Goal: Information Seeking & Learning: Understand process/instructions

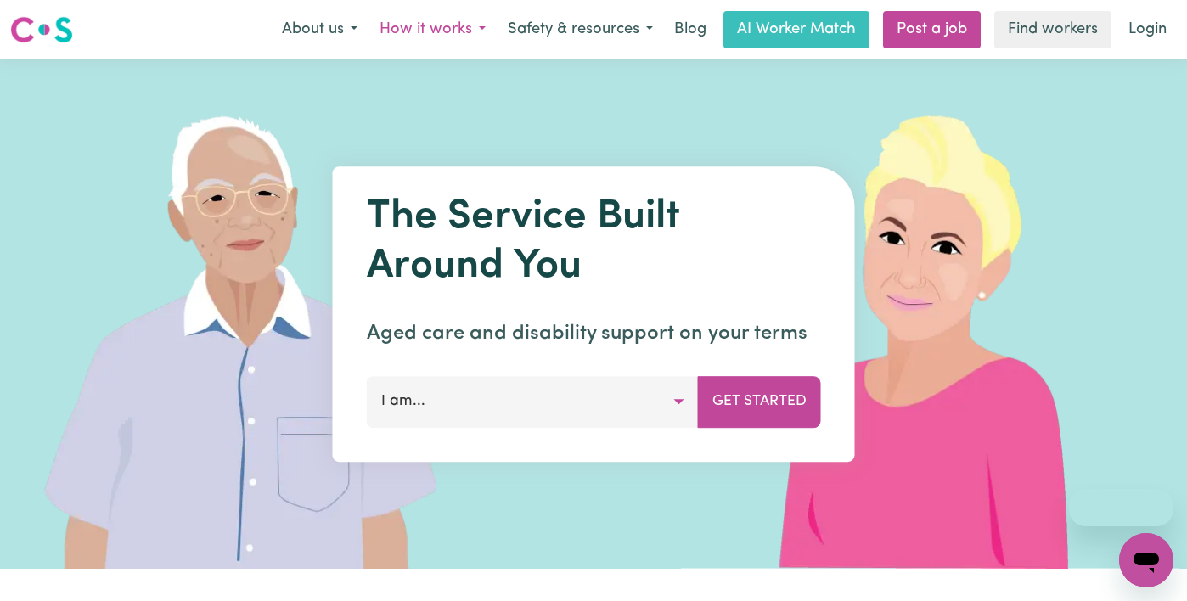
click at [454, 25] on button "How it works" at bounding box center [432, 30] width 128 height 36
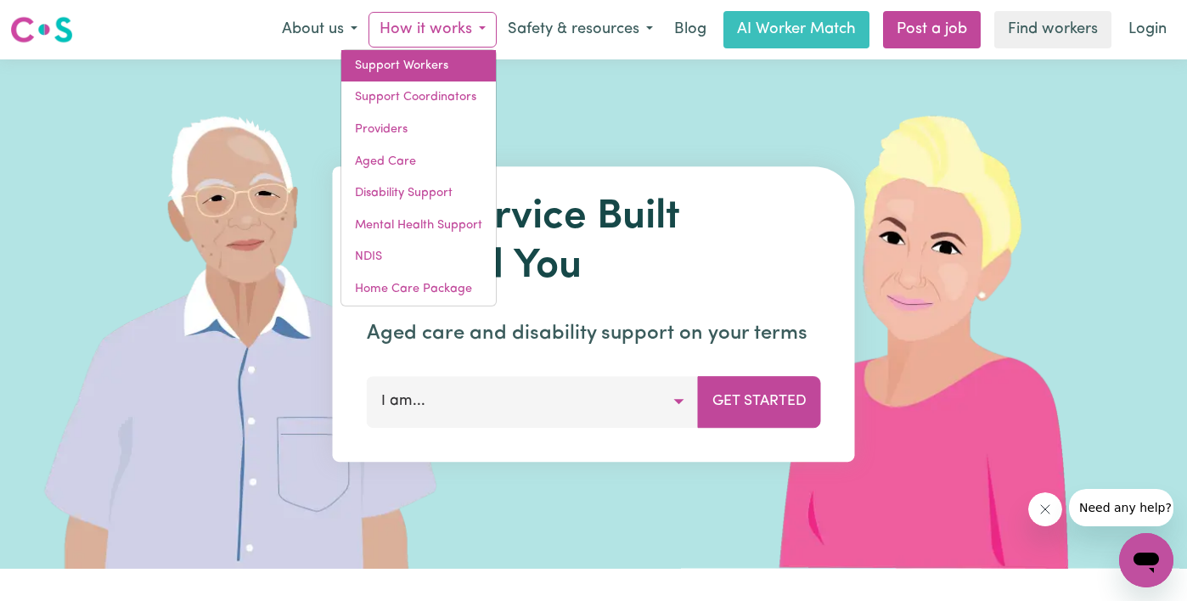
click at [431, 61] on link "Support Workers" at bounding box center [418, 66] width 155 height 32
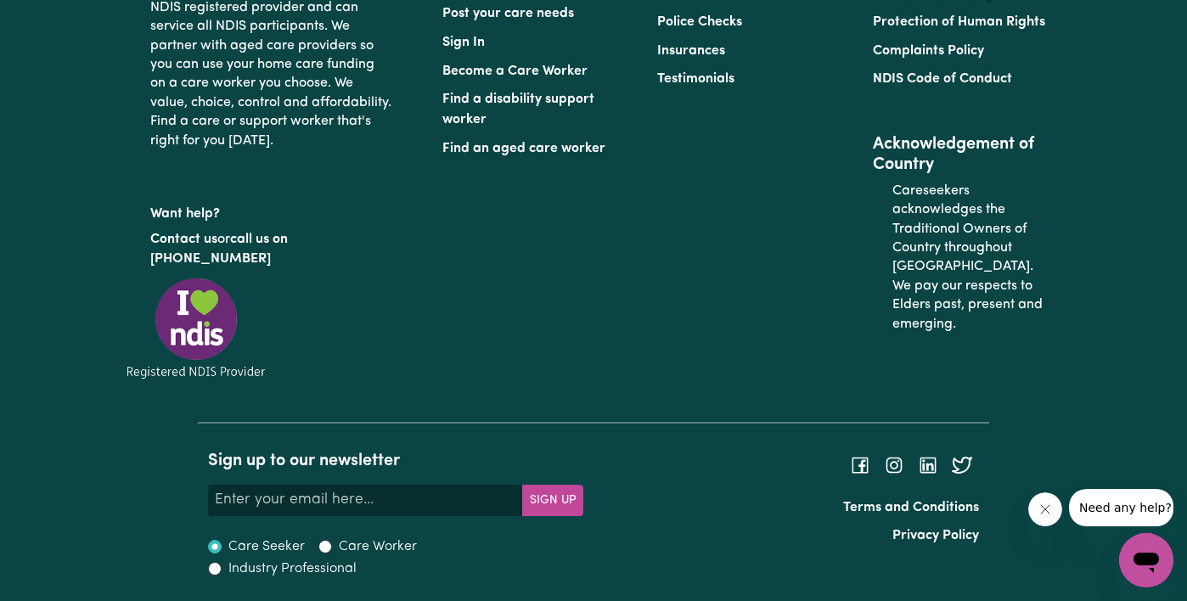
scroll to position [7993, 0]
click at [857, 507] on link "Terms and Conditions" at bounding box center [911, 508] width 136 height 14
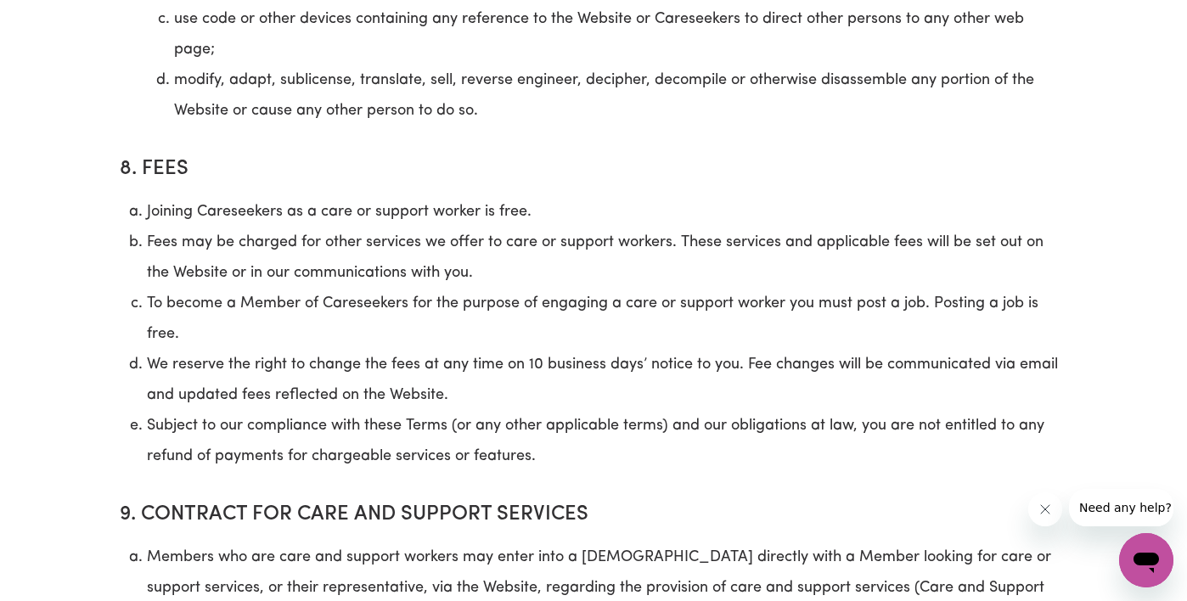
scroll to position [5491, 0]
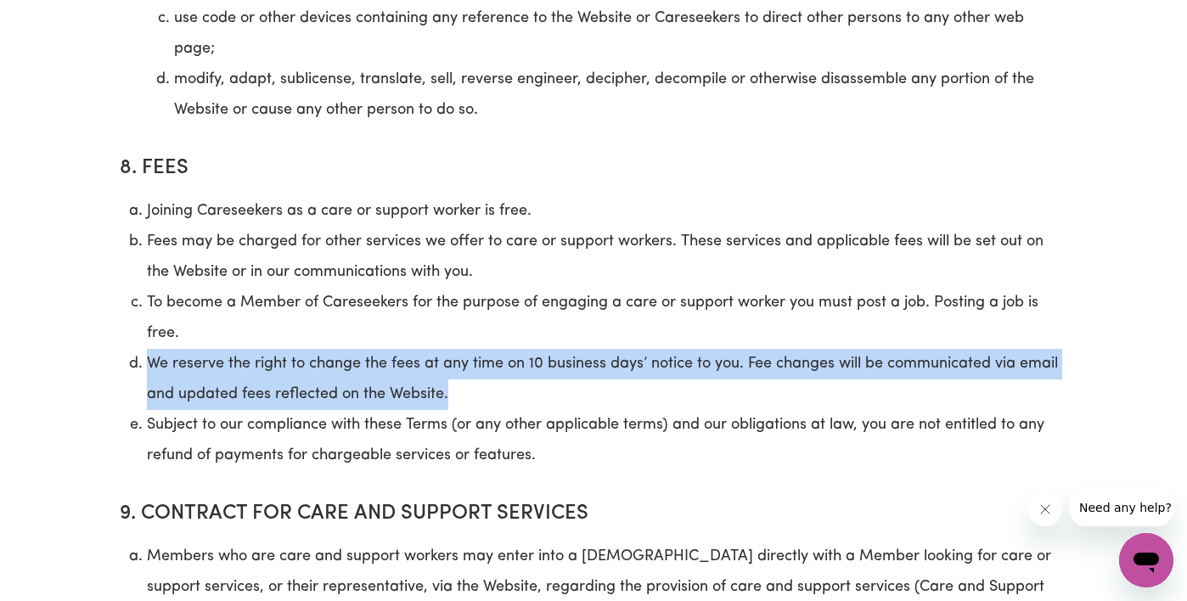
drag, startPoint x: 454, startPoint y: 422, endPoint x: 146, endPoint y: 390, distance: 309.9
click at [147, 390] on li "We reserve the right to change the fees at any time on 10 business days’ notice…" at bounding box center [607, 379] width 920 height 61
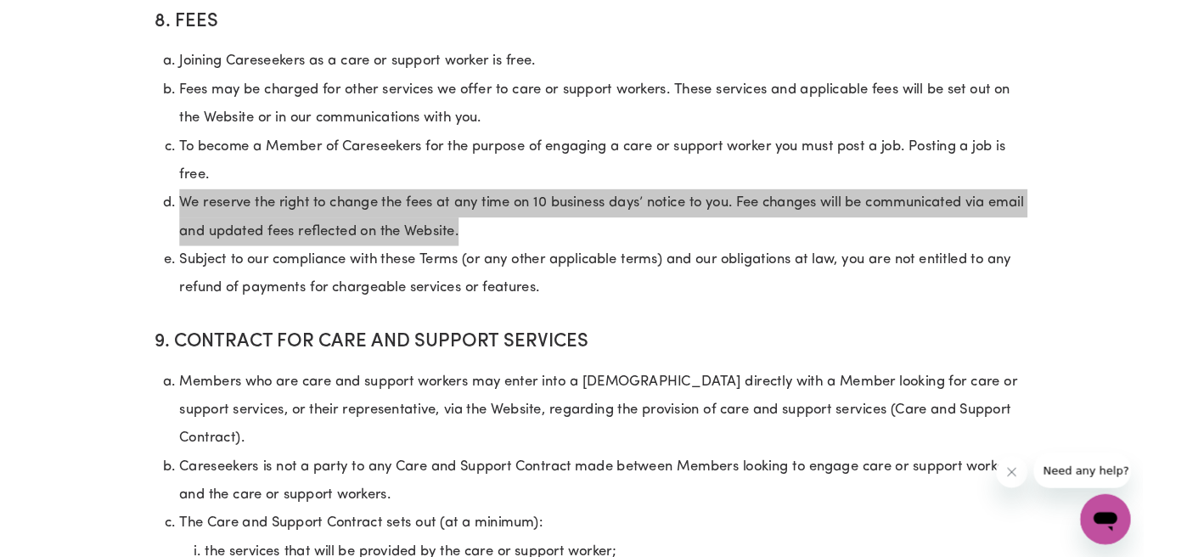
scroll to position [5633, 0]
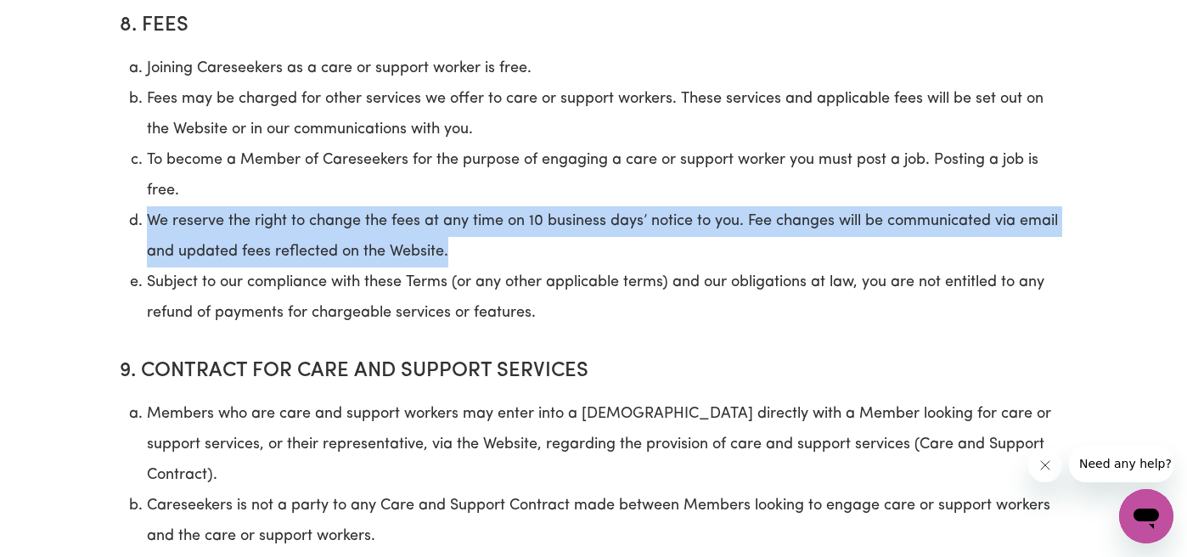
click at [195, 245] on li "We reserve the right to change the fees at any time on 10 business days’ notice…" at bounding box center [607, 236] width 920 height 61
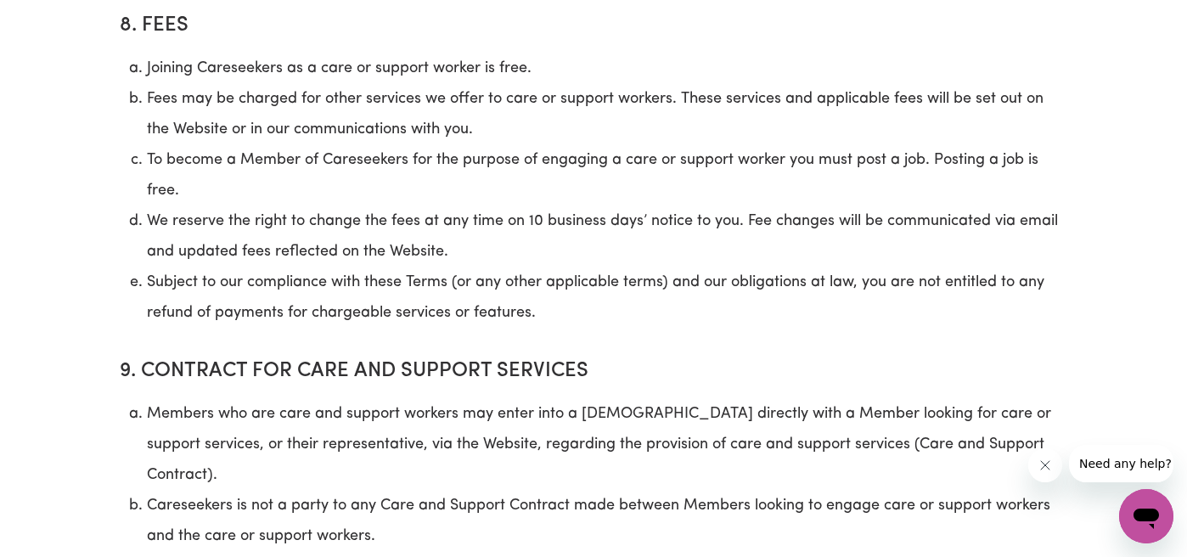
click at [150, 84] on li "Joining Careseekers as a care or support worker is free." at bounding box center [607, 68] width 920 height 31
click at [141, 47] on h4 "8. FEES" at bounding box center [594, 22] width 948 height 50
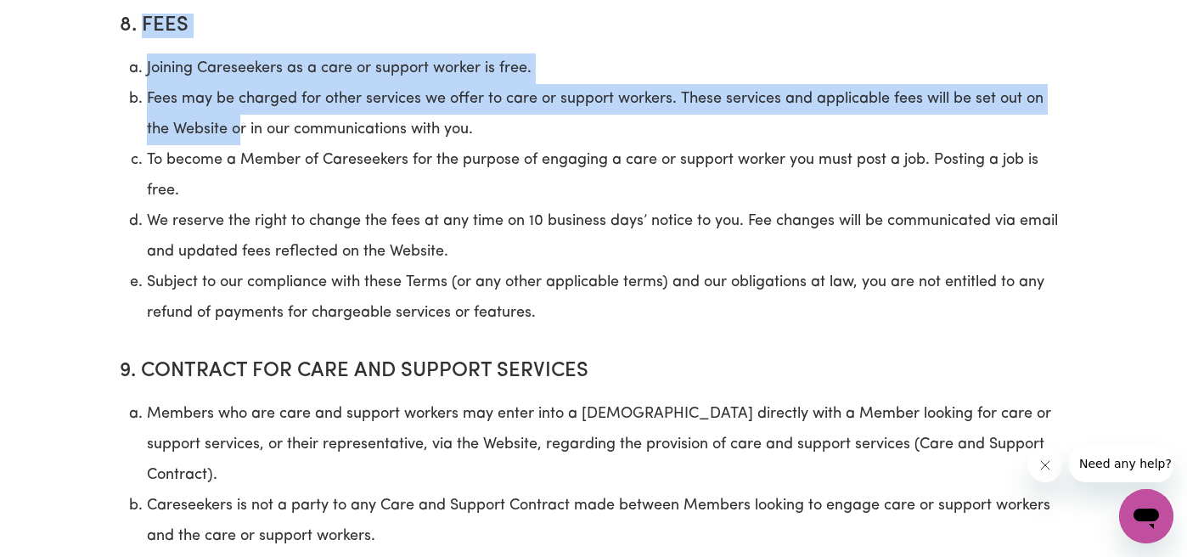
drag, startPoint x: 141, startPoint y: 52, endPoint x: 237, endPoint y: 166, distance: 148.8
click at [237, 145] on li "Fees may be charged for other services we offer to care or support workers. The…" at bounding box center [607, 114] width 920 height 61
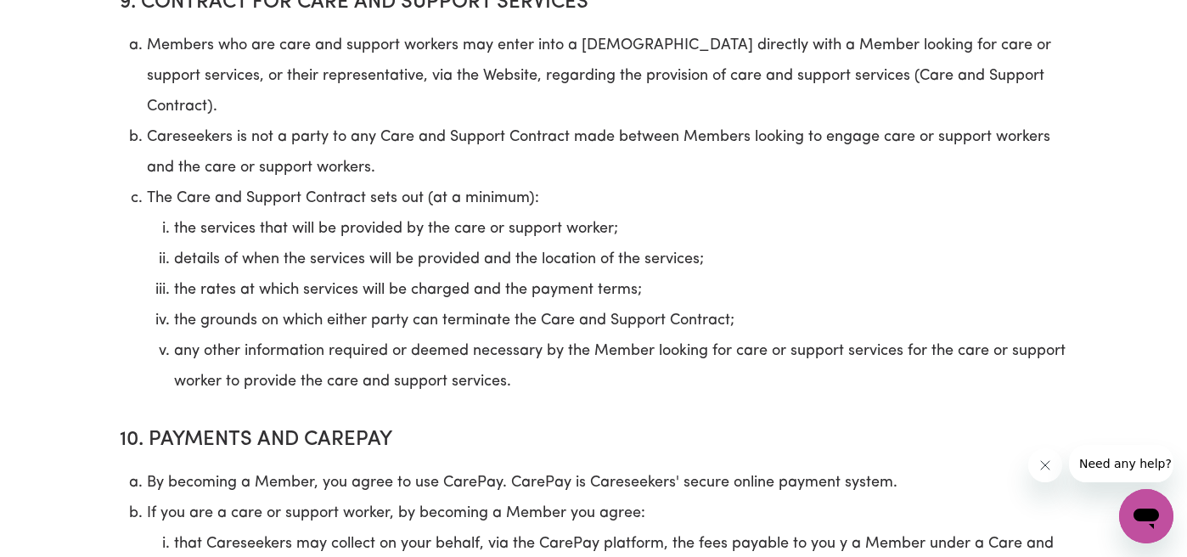
scroll to position [6029, 0]
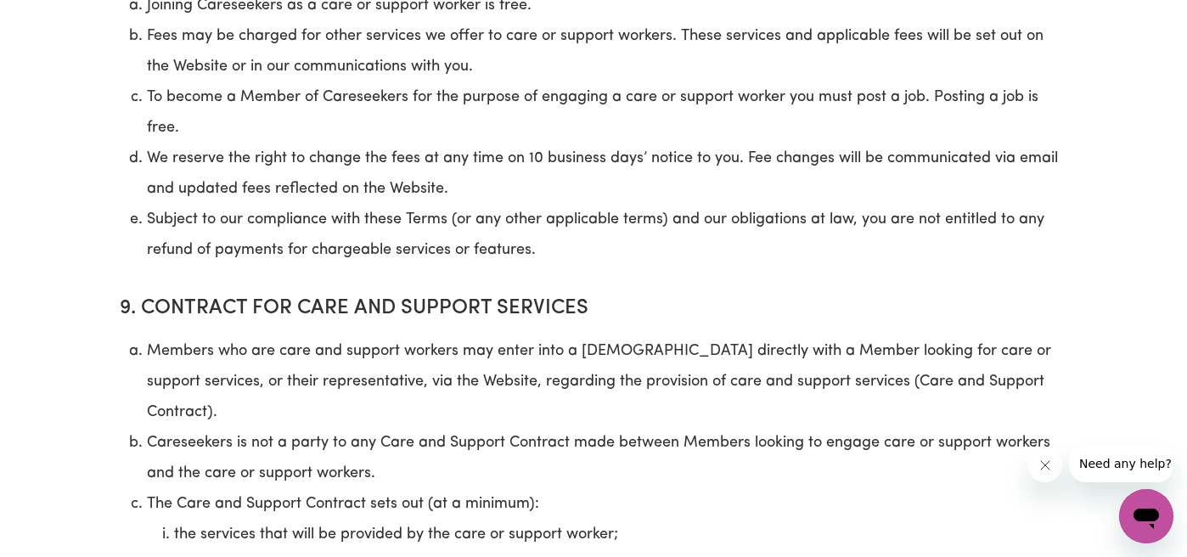
scroll to position [5674, 0]
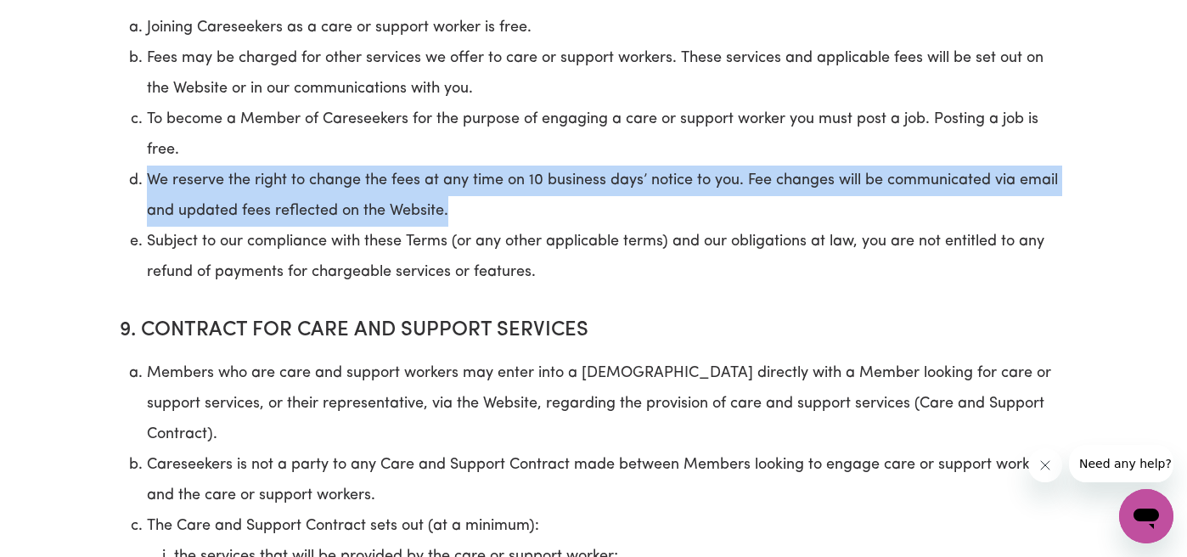
drag, startPoint x: 452, startPoint y: 241, endPoint x: 122, endPoint y: 217, distance: 330.3
click at [122, 217] on ol "Joining Careseekers as a care or support worker is free. Fees may be charged fo…" at bounding box center [594, 150] width 948 height 275
click at [173, 226] on li "We reserve the right to change the fees at any time on 10 business days’ notice…" at bounding box center [607, 196] width 920 height 61
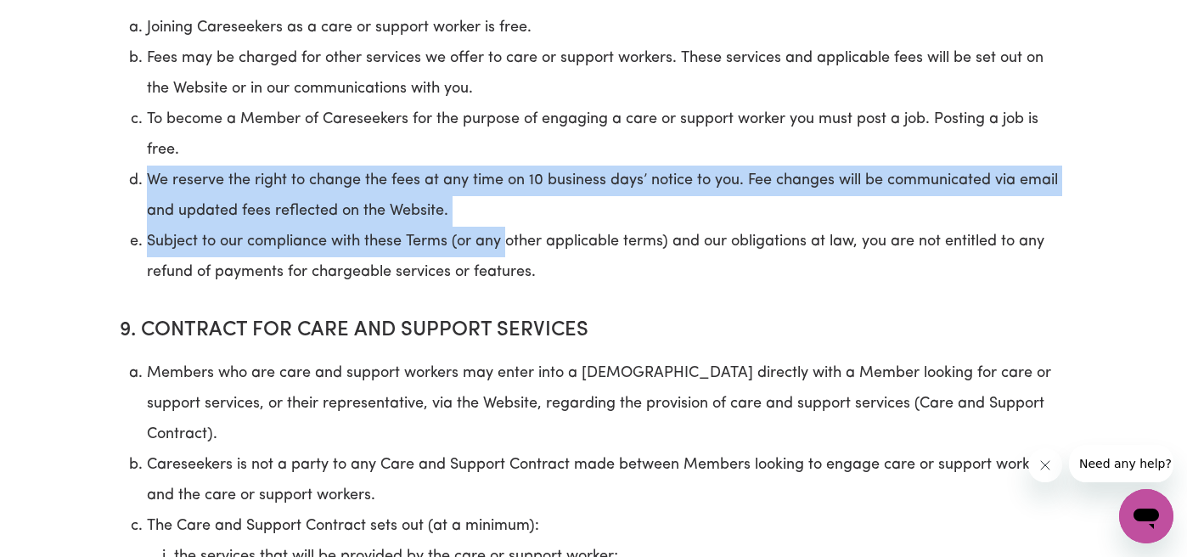
drag, startPoint x: 141, startPoint y: 215, endPoint x: 509, endPoint y: 275, distance: 373.4
click at [509, 275] on ol "Joining Careseekers as a care or support worker is free. Fees may be charged fo…" at bounding box center [594, 150] width 948 height 275
click at [507, 227] on li "We reserve the right to change the fees at any time on 10 business days’ notice…" at bounding box center [607, 196] width 920 height 61
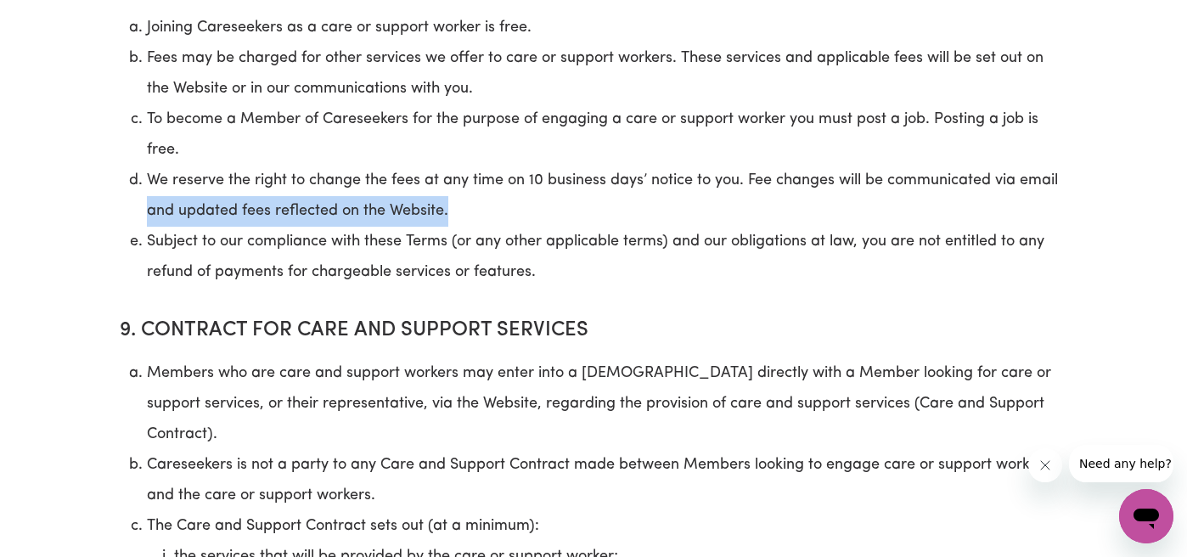
drag, startPoint x: 503, startPoint y: 249, endPoint x: 139, endPoint y: 239, distance: 363.5
click at [139, 239] on ol "Joining Careseekers as a care or support worker is free. Fees may be charged fo…" at bounding box center [594, 150] width 948 height 275
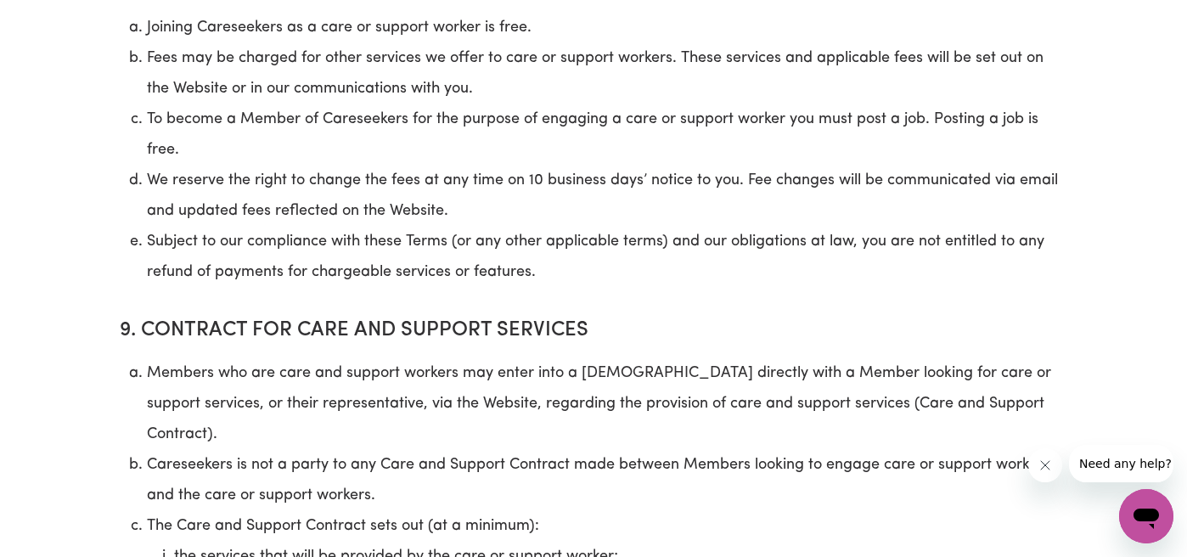
click at [147, 210] on li "We reserve the right to change the fees at any time on 10 business days’ notice…" at bounding box center [607, 196] width 920 height 61
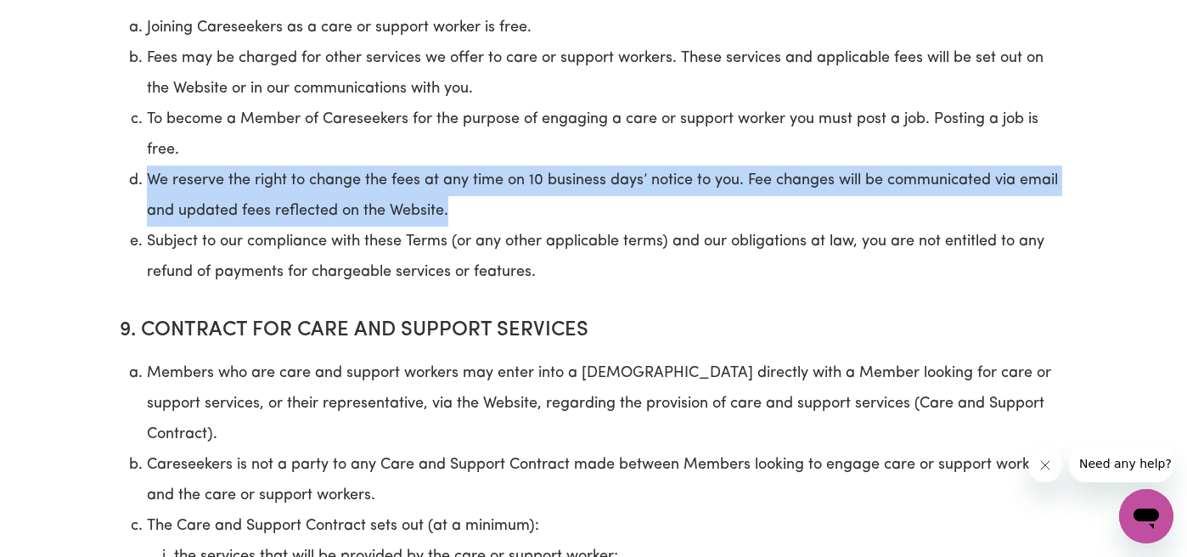
drag, startPoint x: 142, startPoint y: 212, endPoint x: 518, endPoint y: 250, distance: 378.0
click at [518, 227] on li "We reserve the right to change the fees at any time on 10 business days’ notice…" at bounding box center [607, 196] width 920 height 61
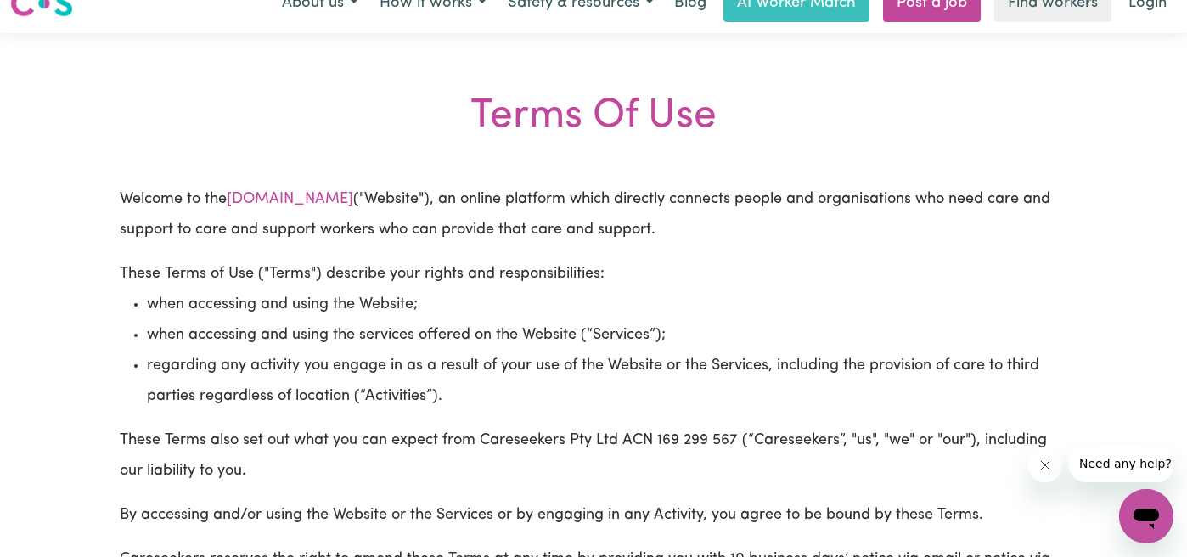
scroll to position [0, 0]
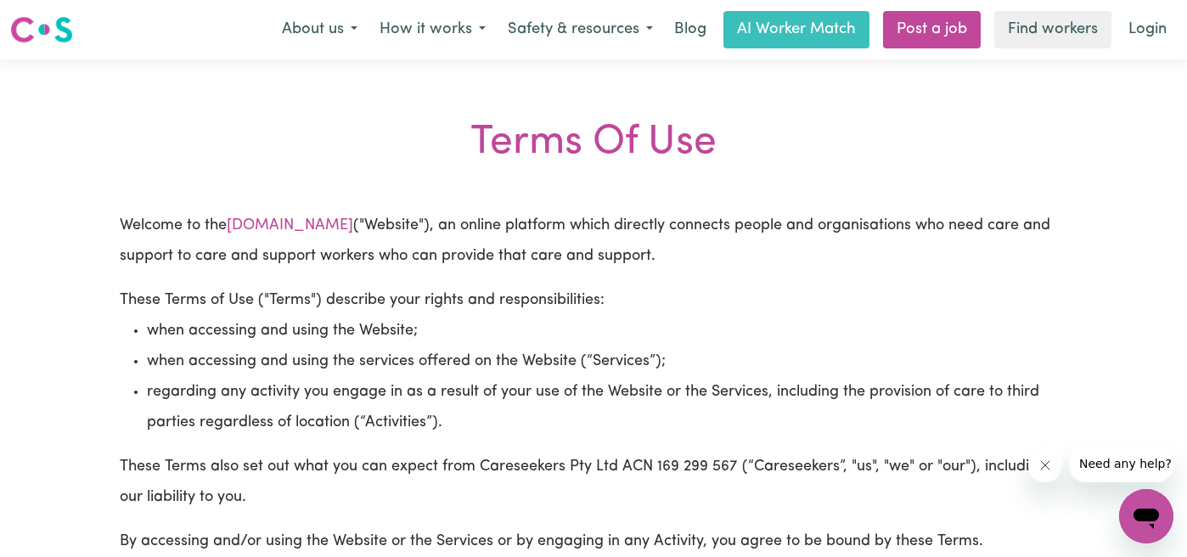
click at [650, 147] on div "Terms Of Use" at bounding box center [593, 143] width 1167 height 49
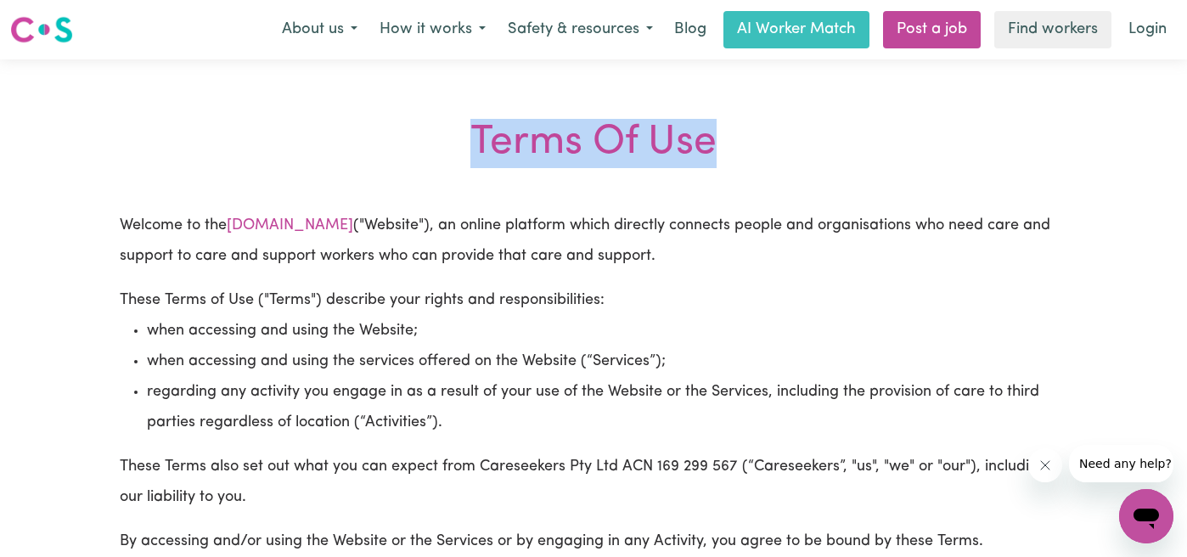
drag, startPoint x: 469, startPoint y: 132, endPoint x: 780, endPoint y: 143, distance: 311.8
click at [780, 143] on div "Terms Of Use" at bounding box center [593, 143] width 1167 height 49
drag, startPoint x: 780, startPoint y: 143, endPoint x: 336, endPoint y: 146, distance: 444.1
click at [336, 146] on div "Terms Of Use" at bounding box center [593, 143] width 1167 height 49
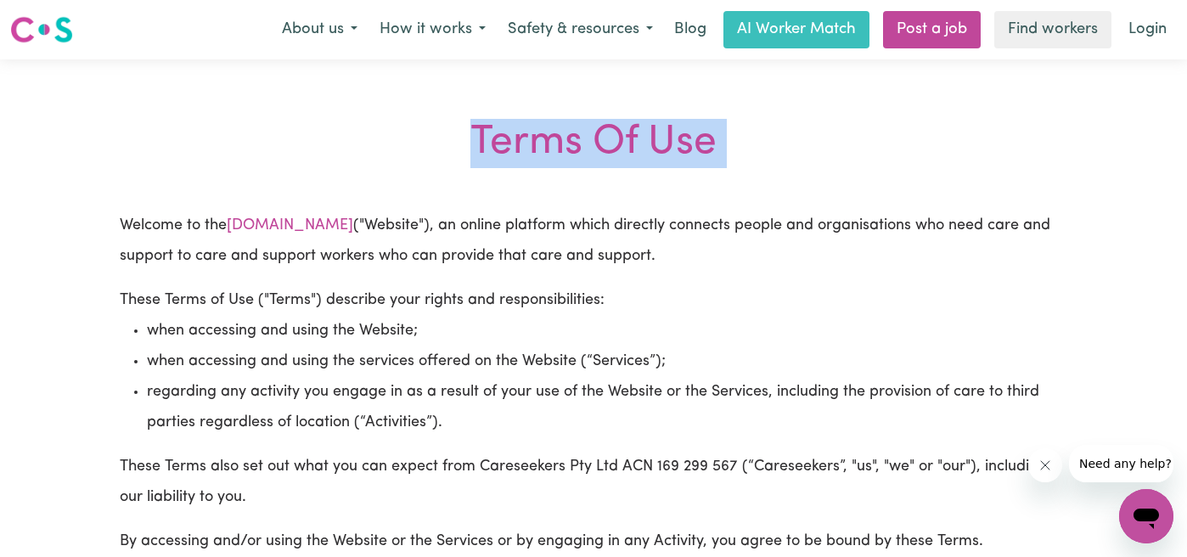
click at [509, 139] on div "Terms Of Use" at bounding box center [593, 143] width 1167 height 49
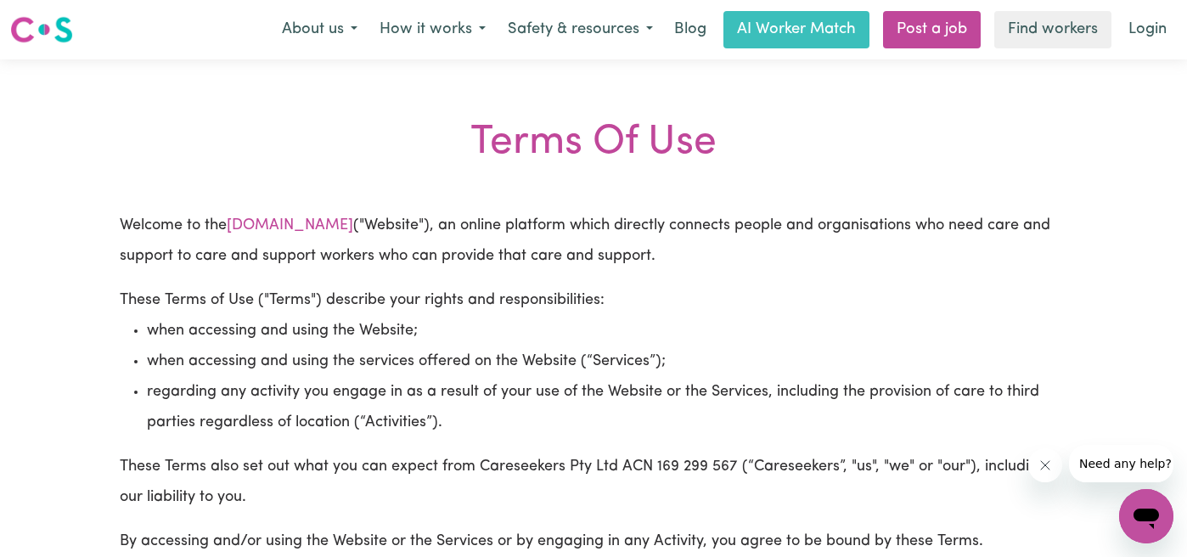
drag, startPoint x: 480, startPoint y: 136, endPoint x: 762, endPoint y: 137, distance: 281.9
click at [760, 136] on div "Terms Of Use" at bounding box center [593, 143] width 1167 height 49
click at [717, 153] on div "Terms Of Use" at bounding box center [593, 143] width 1167 height 49
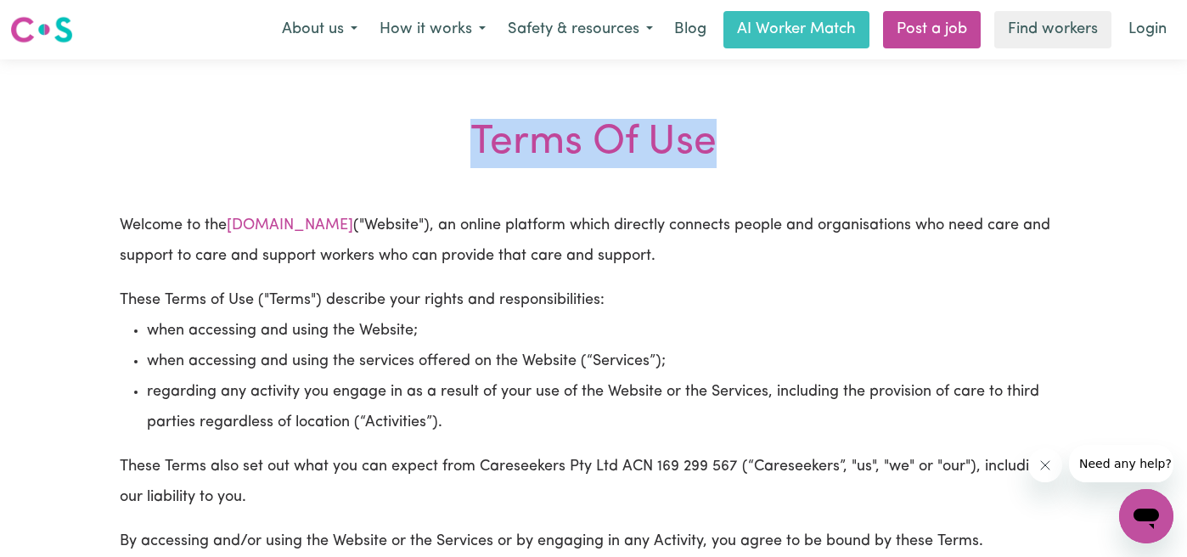
drag, startPoint x: 715, startPoint y: 147, endPoint x: 441, endPoint y: 156, distance: 274.4
click at [441, 156] on div "Terms Of Use" at bounding box center [593, 143] width 1167 height 49
drag, startPoint x: 472, startPoint y: 130, endPoint x: 734, endPoint y: 139, distance: 261.7
click at [734, 139] on div "Terms Of Use" at bounding box center [593, 143] width 1167 height 49
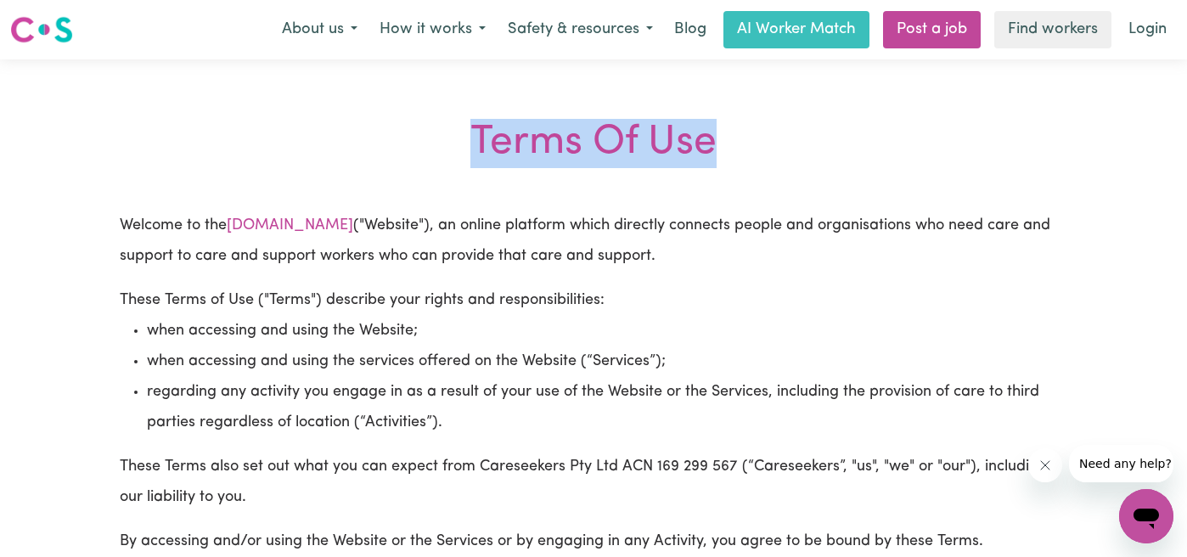
click at [734, 139] on div "Terms Of Use" at bounding box center [593, 143] width 1167 height 49
drag, startPoint x: 734, startPoint y: 139, endPoint x: 448, endPoint y: 138, distance: 285.3
click at [448, 138] on div "Terms Of Use" at bounding box center [593, 143] width 1167 height 49
drag, startPoint x: 448, startPoint y: 138, endPoint x: 745, endPoint y: 143, distance: 296.4
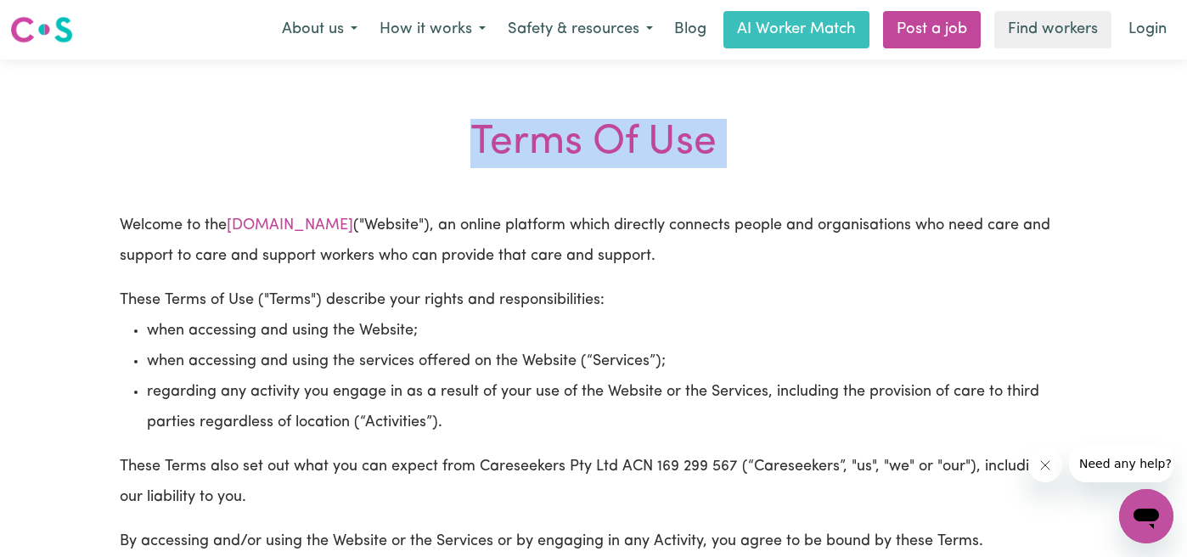
click at [745, 143] on div "Terms Of Use" at bounding box center [593, 143] width 1167 height 49
drag, startPoint x: 475, startPoint y: 134, endPoint x: 796, endPoint y: 150, distance: 320.5
click at [796, 150] on div "Terms Of Use" at bounding box center [593, 143] width 1167 height 49
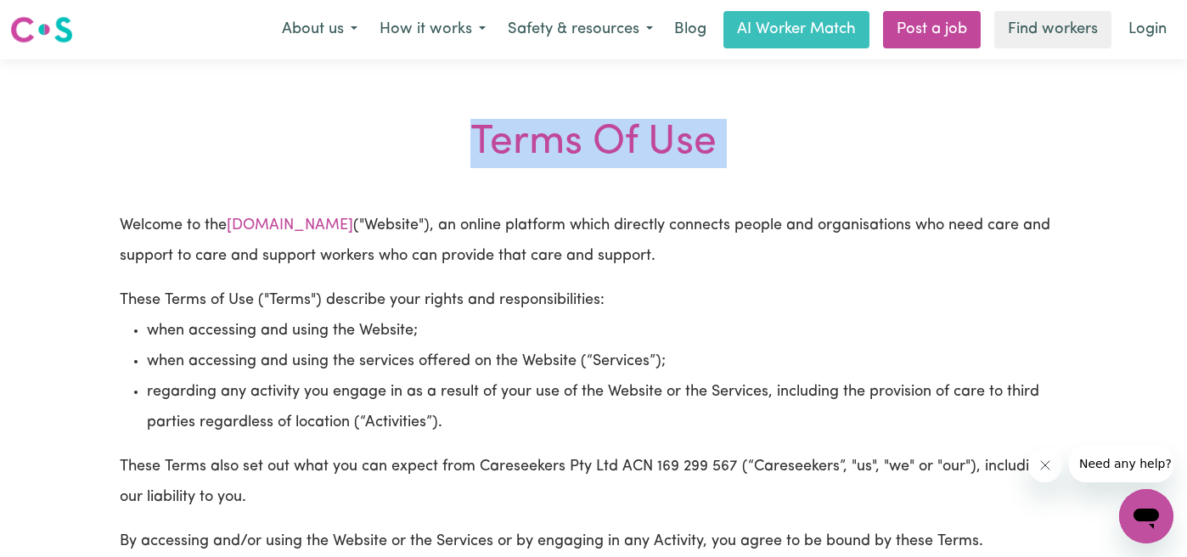
drag, startPoint x: 796, startPoint y: 150, endPoint x: 479, endPoint y: 143, distance: 316.8
click at [476, 141] on div "Terms Of Use" at bounding box center [593, 143] width 1167 height 49
click at [494, 149] on div "Terms Of Use" at bounding box center [593, 143] width 1167 height 49
drag, startPoint x: 481, startPoint y: 143, endPoint x: 812, endPoint y: 166, distance: 331.1
click at [812, 166] on div "Terms Of Use" at bounding box center [593, 143] width 1167 height 49
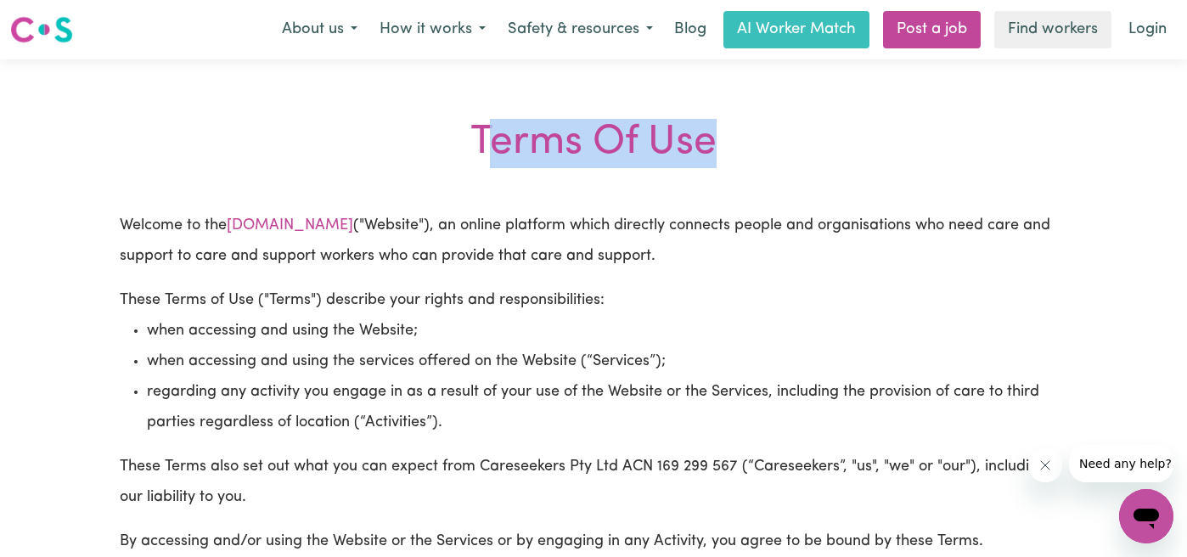
click at [812, 166] on div "Terms Of Use" at bounding box center [593, 143] width 1167 height 49
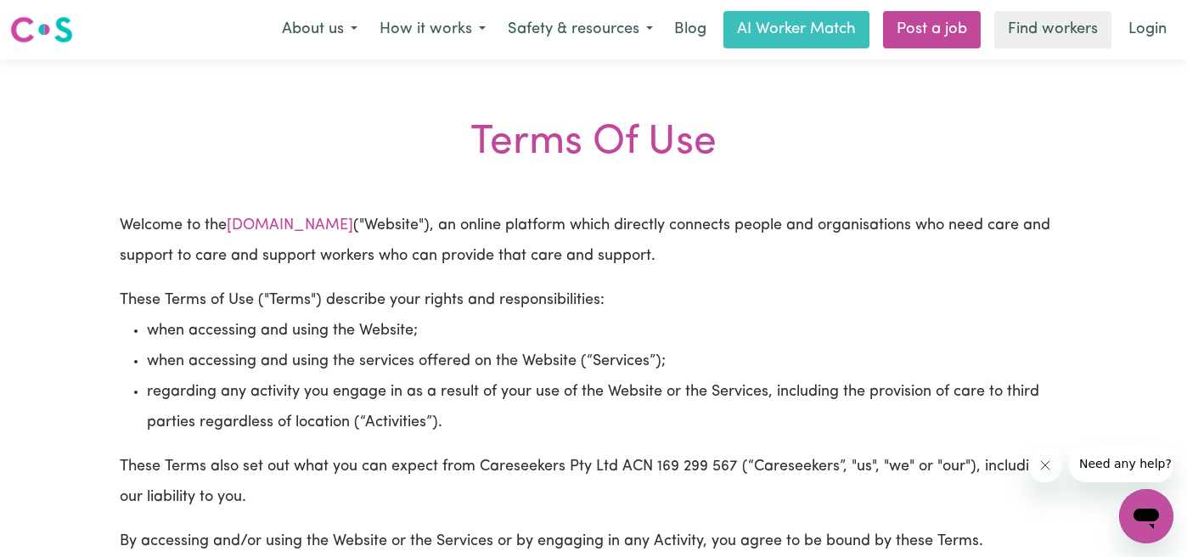
click at [812, 166] on div "Terms Of Use" at bounding box center [593, 143] width 1167 height 49
click at [474, 148] on div "Terms Of Use" at bounding box center [593, 143] width 1167 height 49
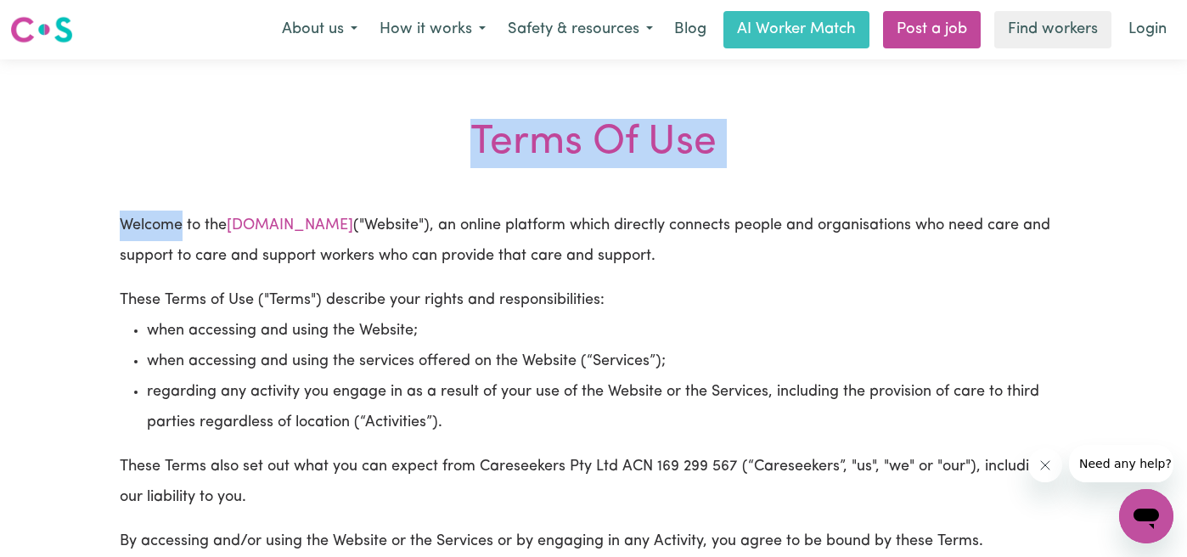
drag, startPoint x: 474, startPoint y: 148, endPoint x: 792, endPoint y: 182, distance: 320.2
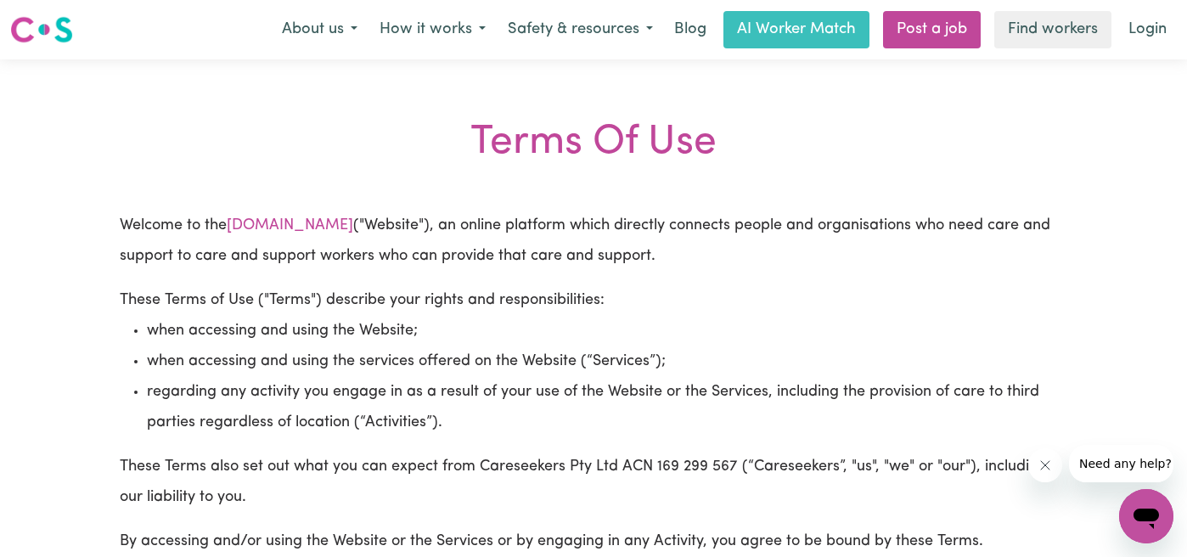
click at [790, 247] on p "Welcome to the [DOMAIN_NAME] ("Website"), an online platform which directly con…" at bounding box center [594, 241] width 948 height 61
